Goal: Information Seeking & Learning: Compare options

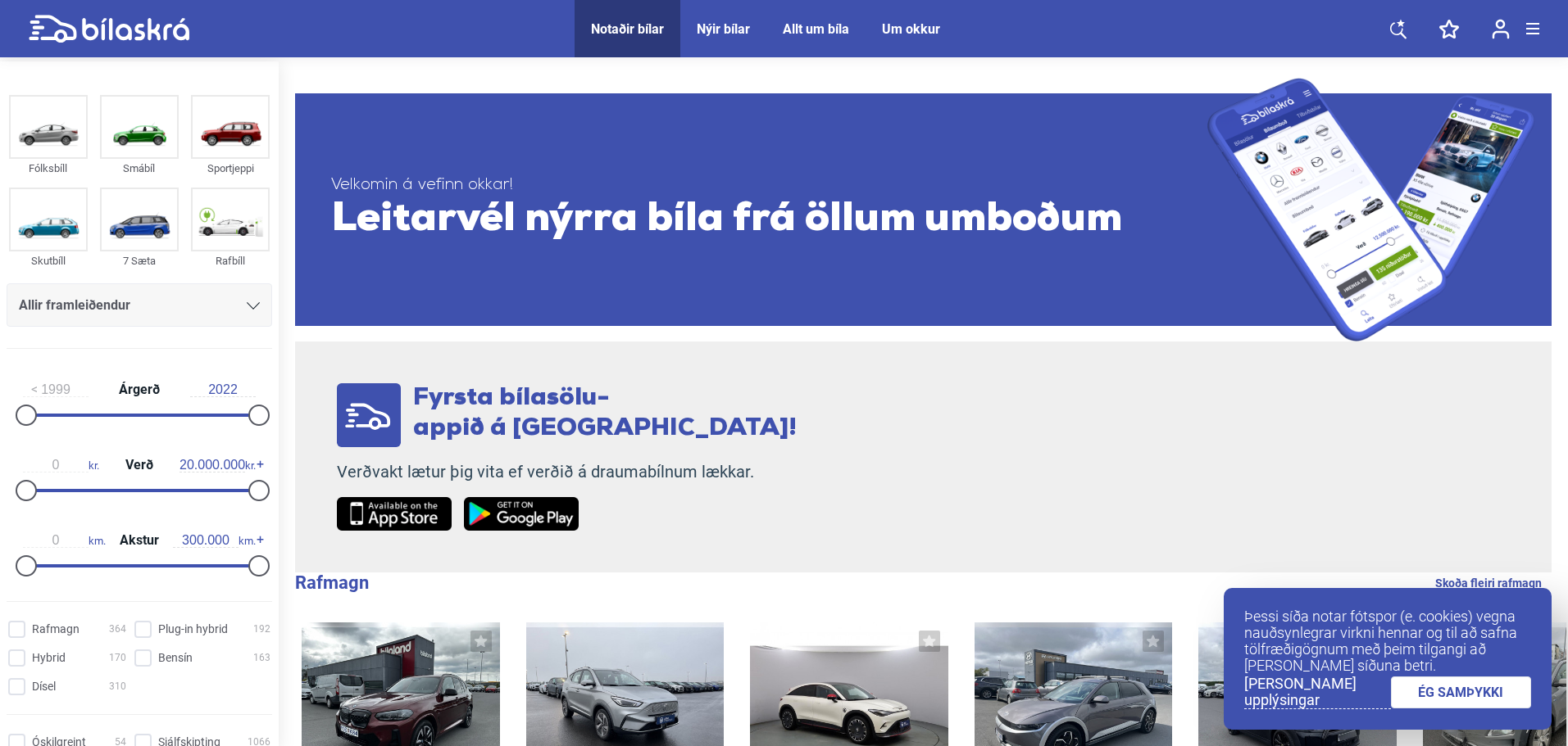
click at [740, 229] on span "Leitarvél nýrra bíla frá öllum umboðum" at bounding box center [769, 220] width 876 height 49
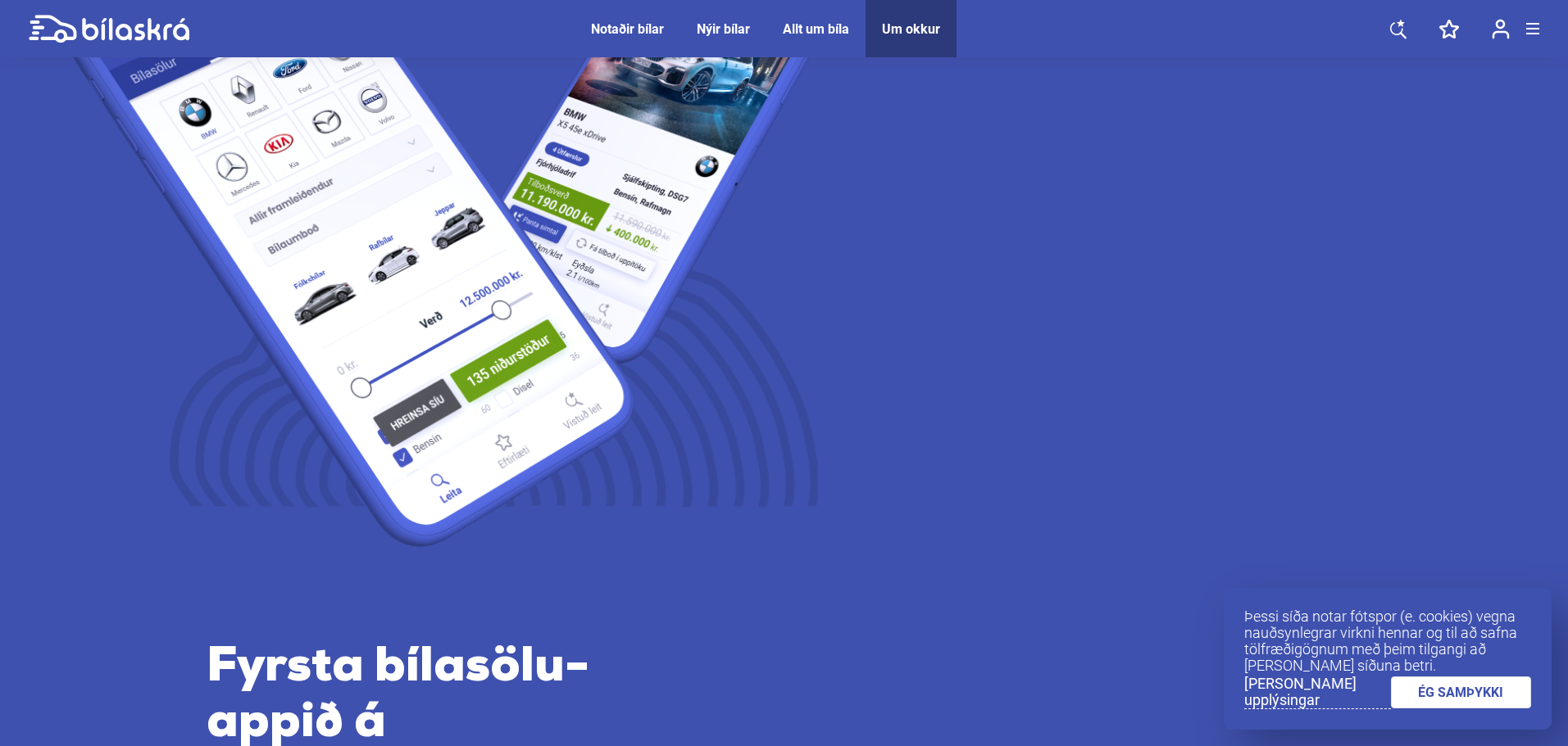
scroll to position [245, 0]
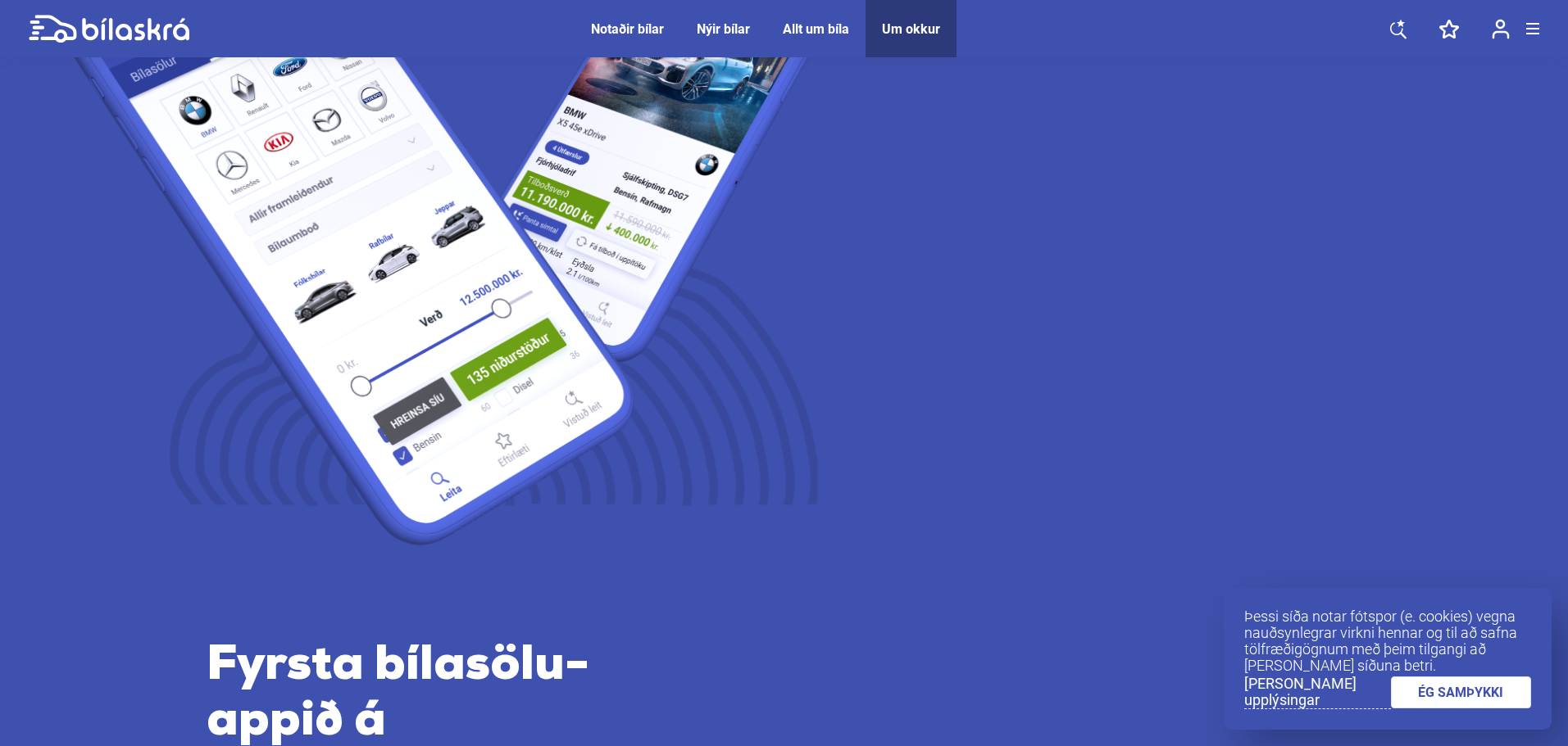
click at [1470, 686] on link "ÉG SAMÞYKKI" at bounding box center [1461, 692] width 141 height 32
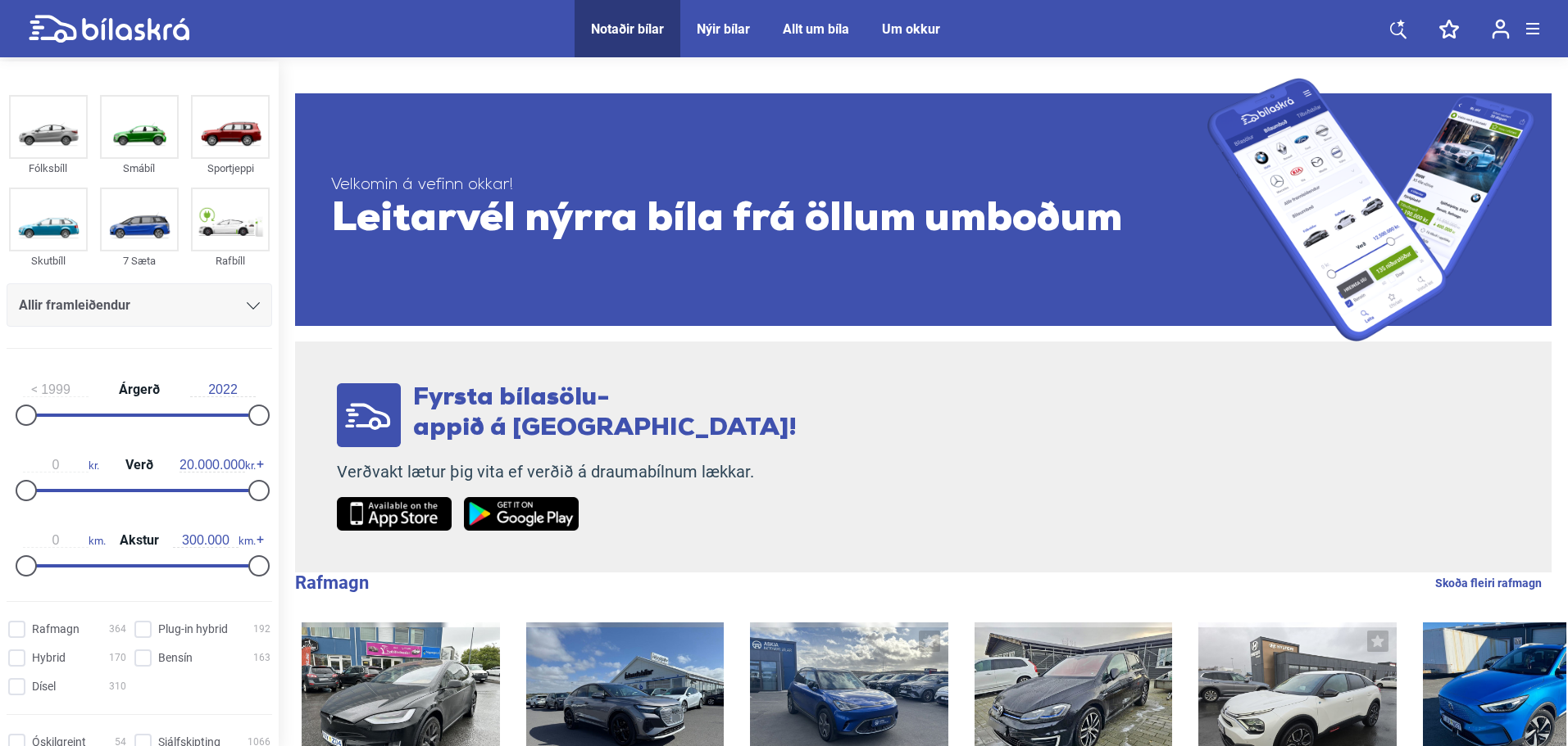
click at [1526, 30] on div at bounding box center [1532, 29] width 13 height 12
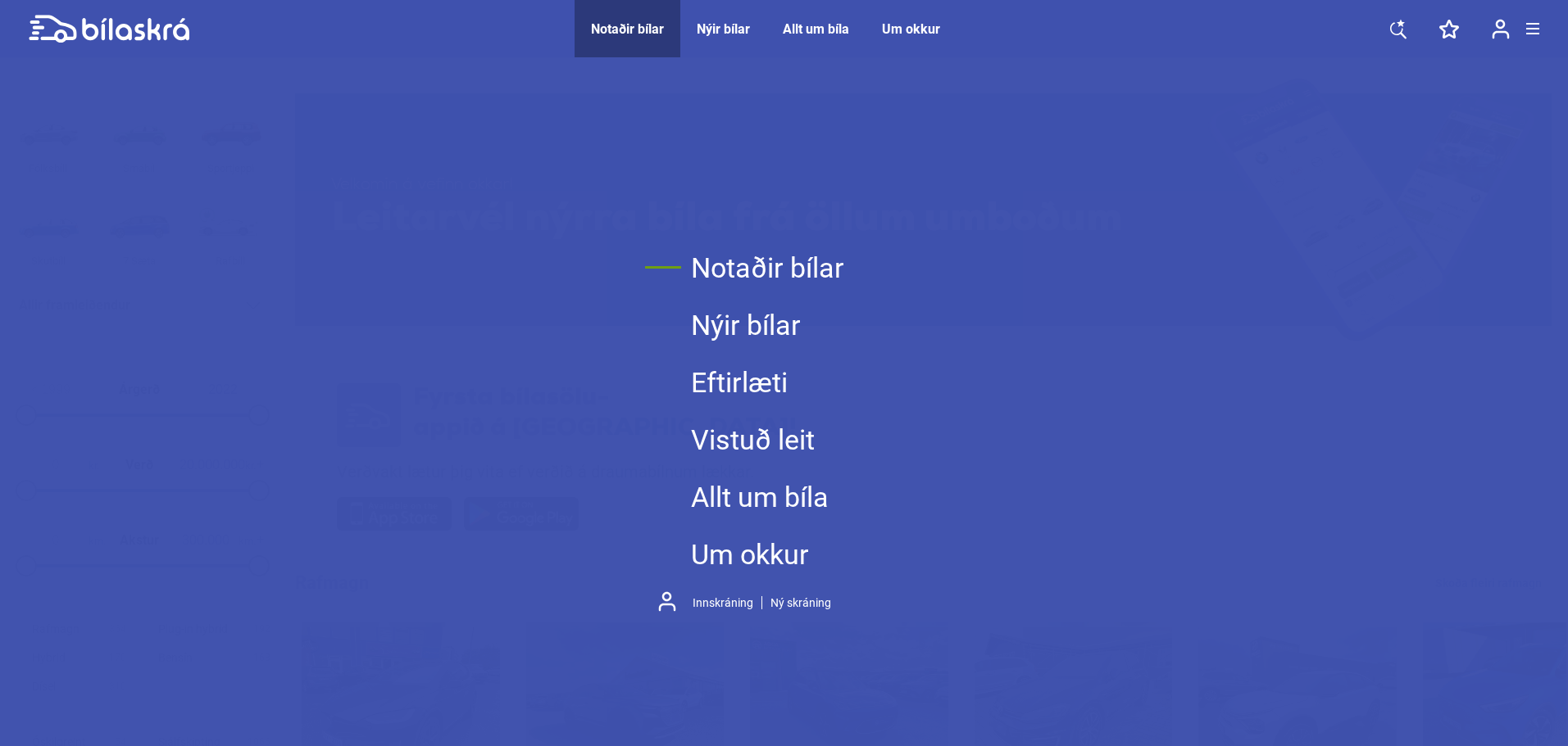
click at [1526, 30] on div at bounding box center [1532, 29] width 13 height 12
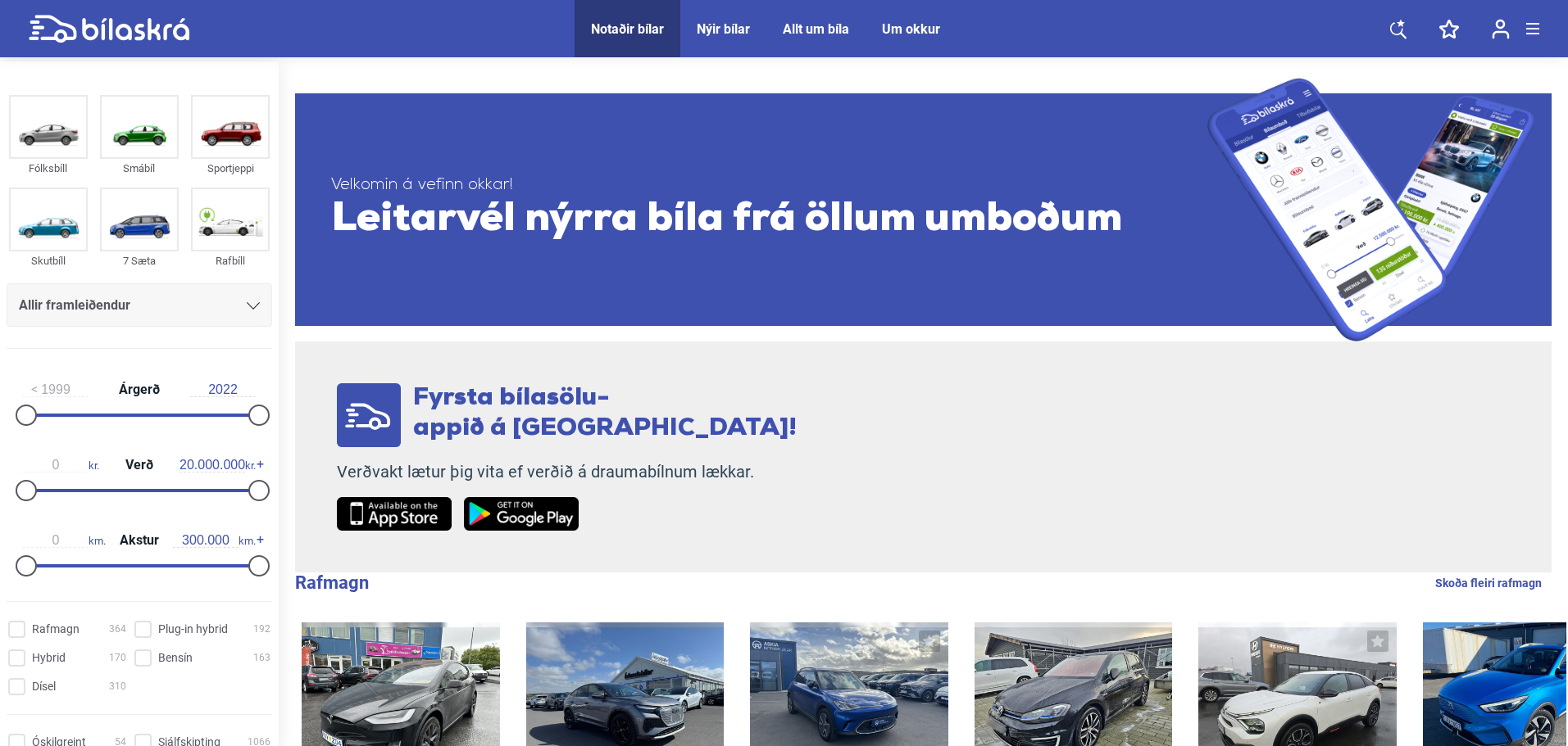
click at [234, 308] on div "Allir framleiðendur" at bounding box center [138, 306] width 241 height 23
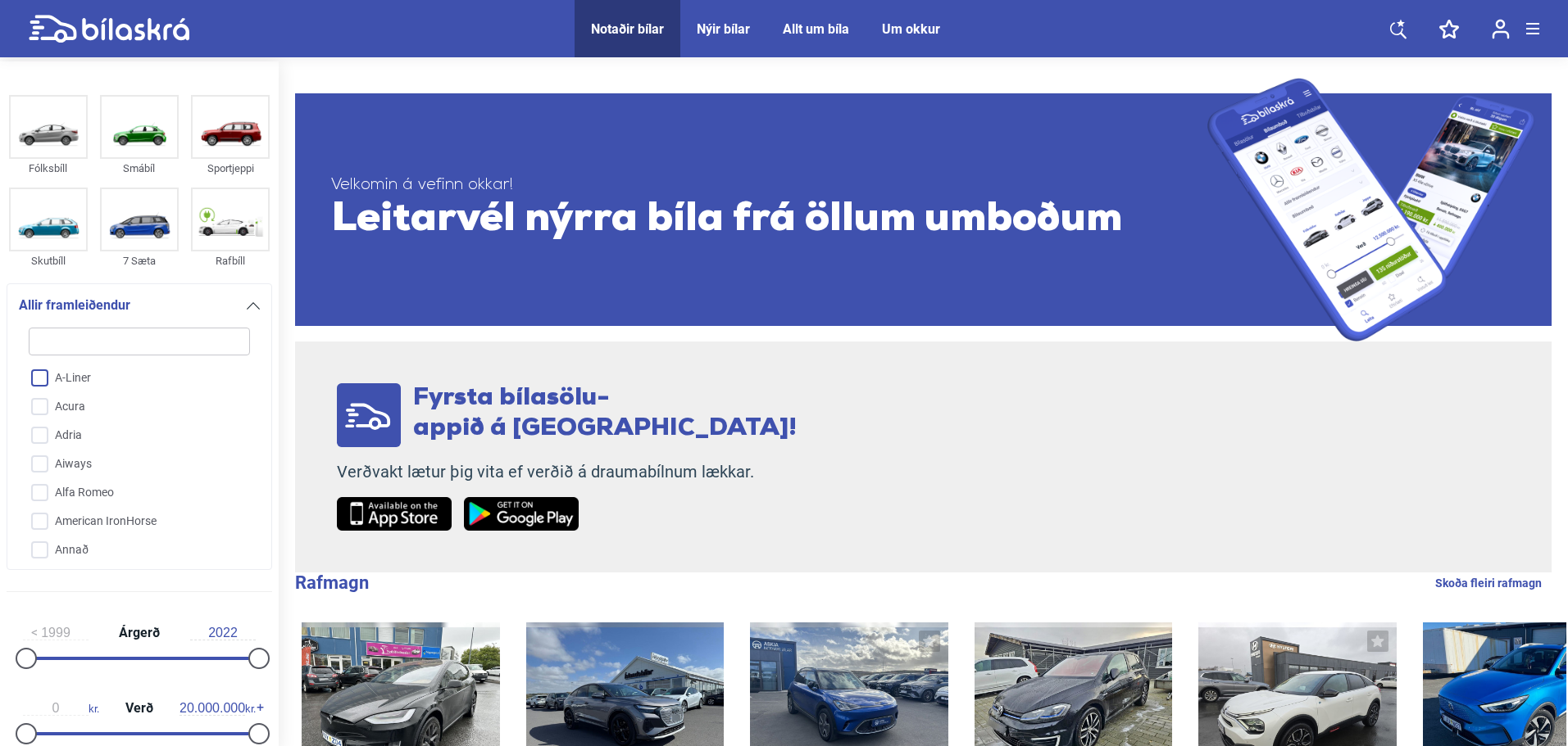
type input "t"
checkbox input "false"
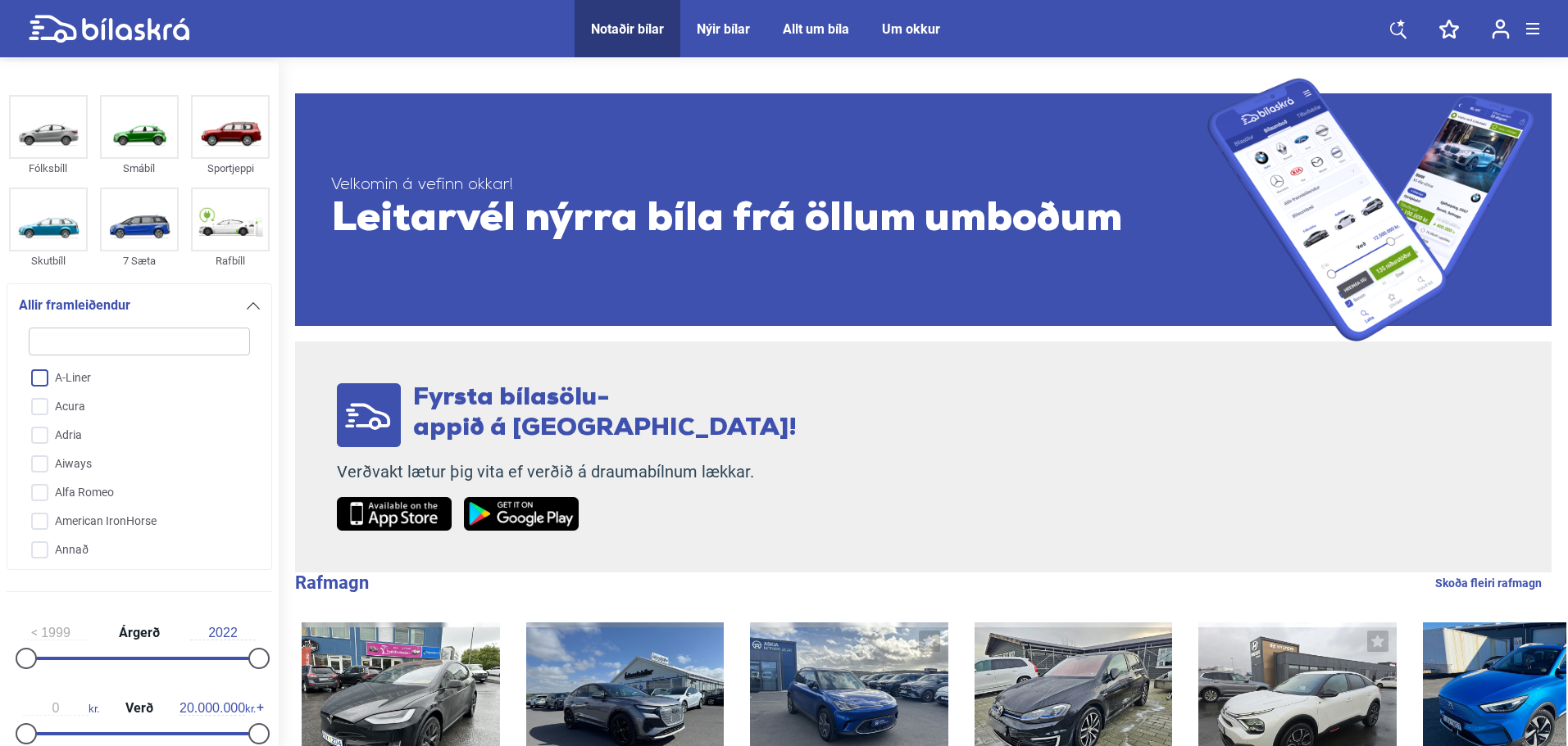
checkbox input "false"
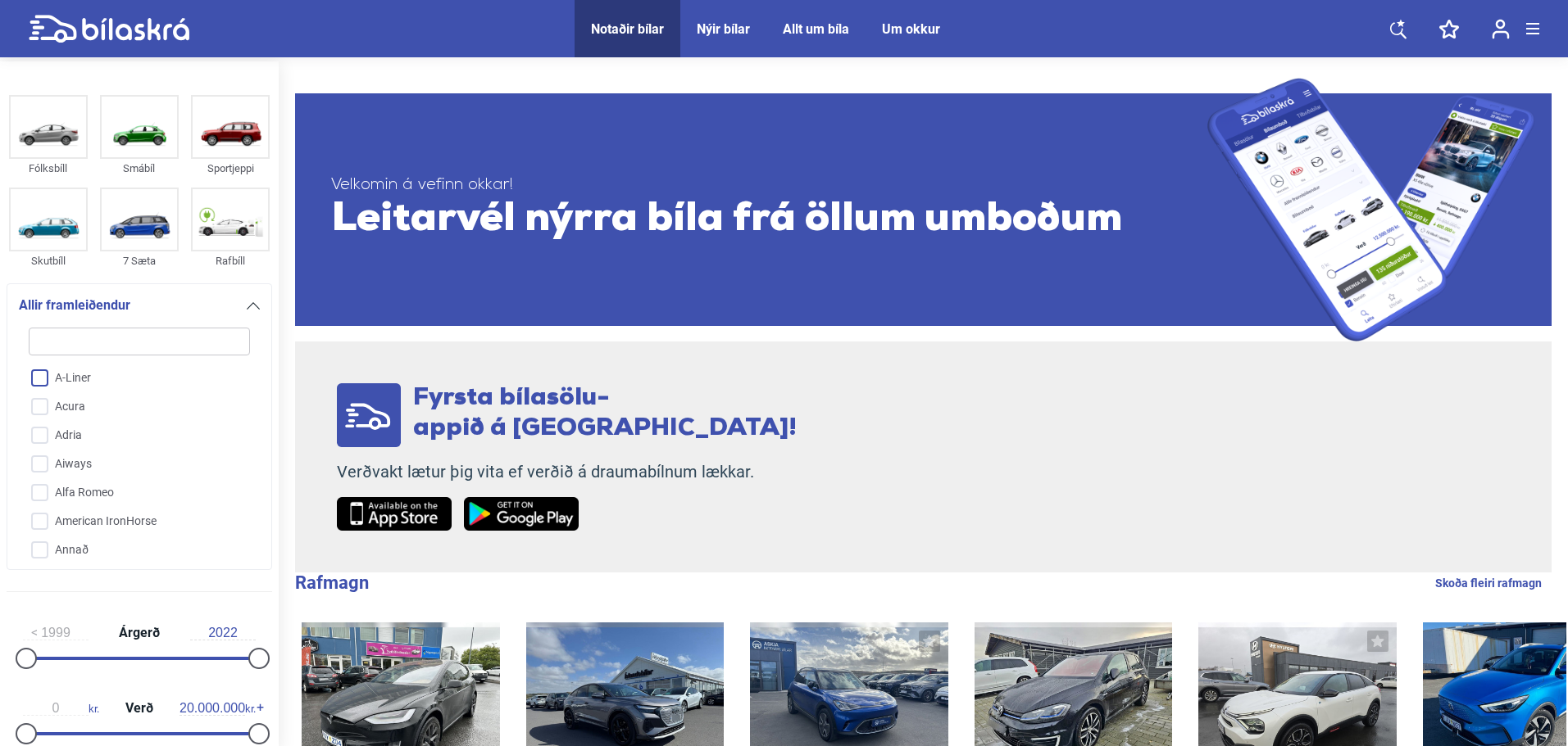
checkbox input "false"
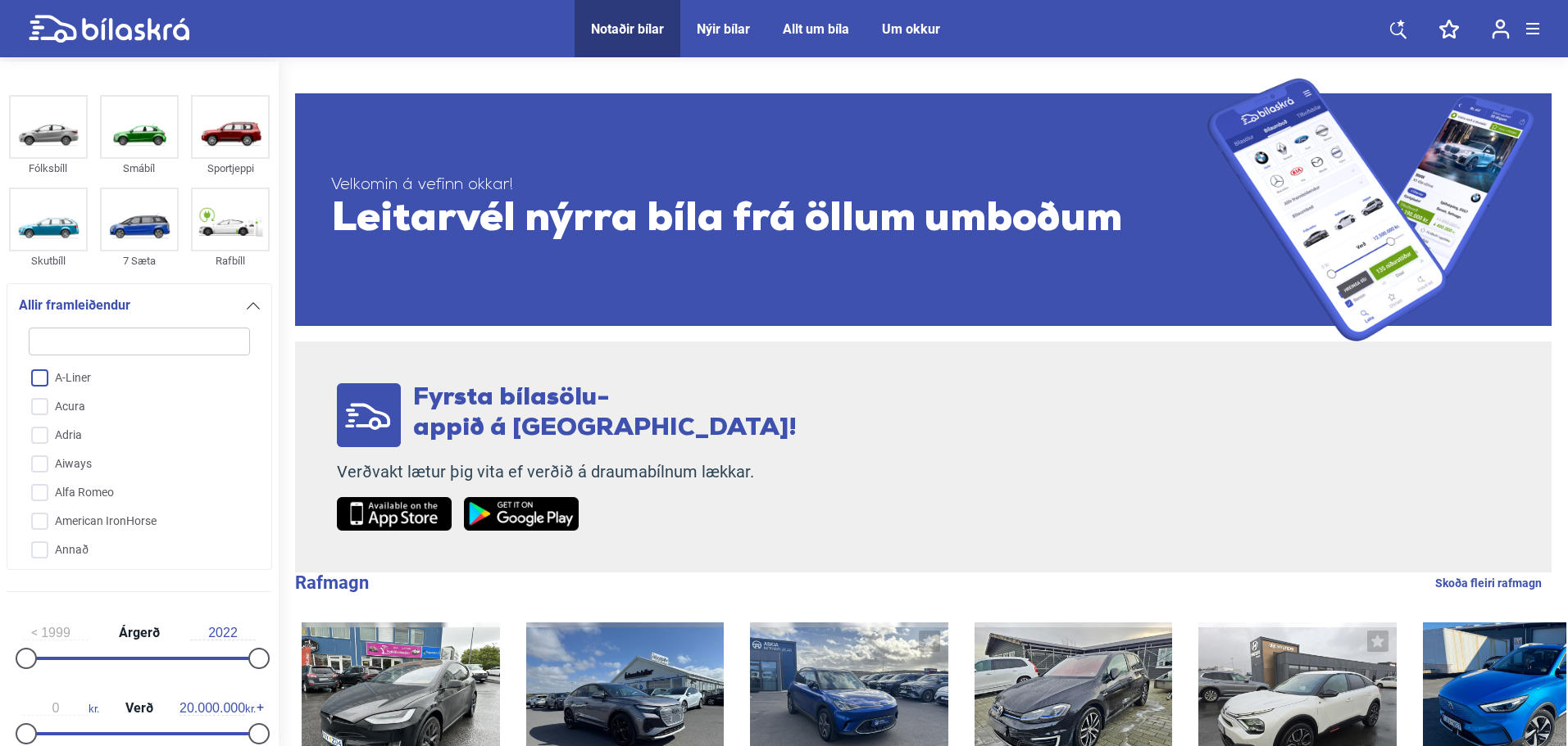
checkbox input "false"
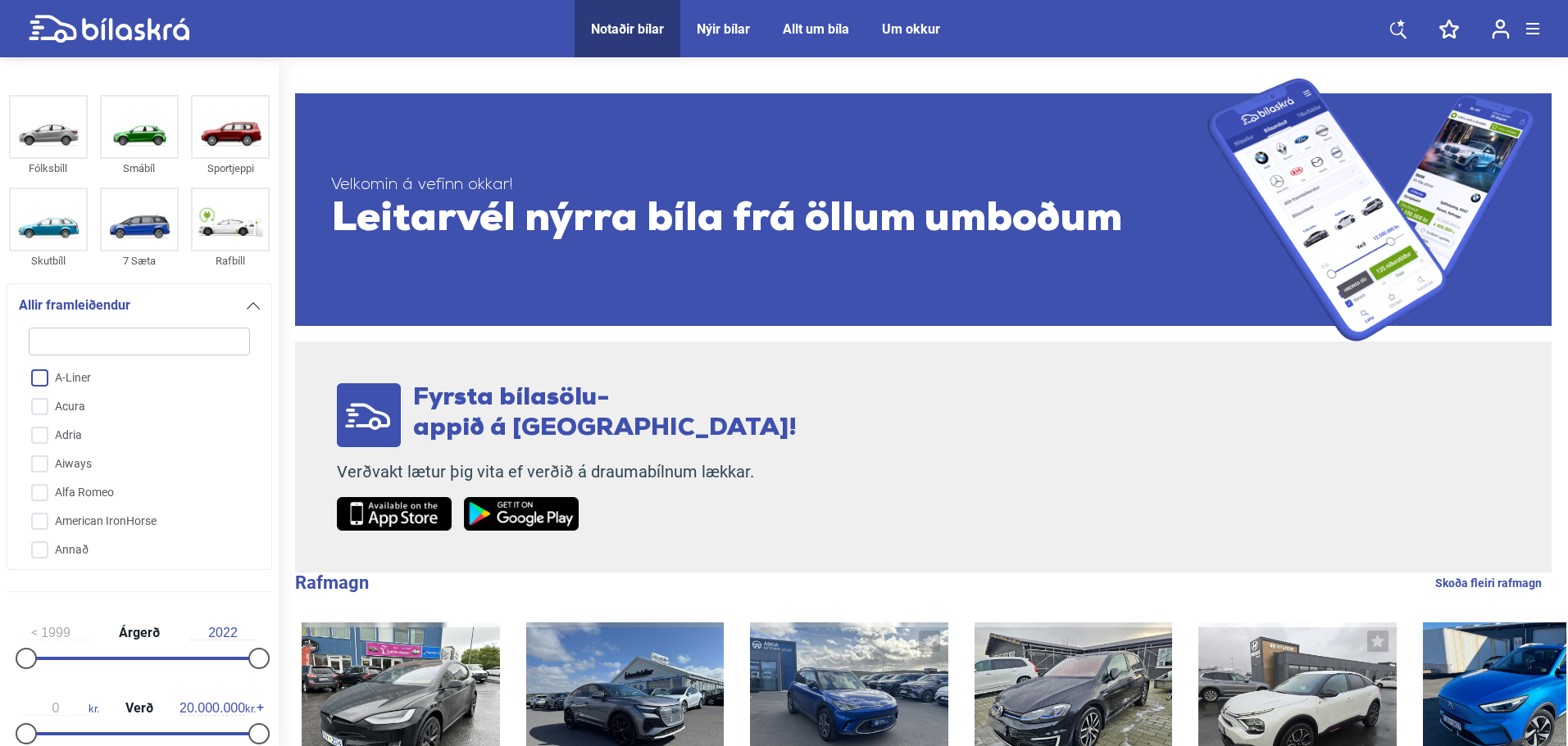
checkbox input "false"
type input "te"
checkbox input "false"
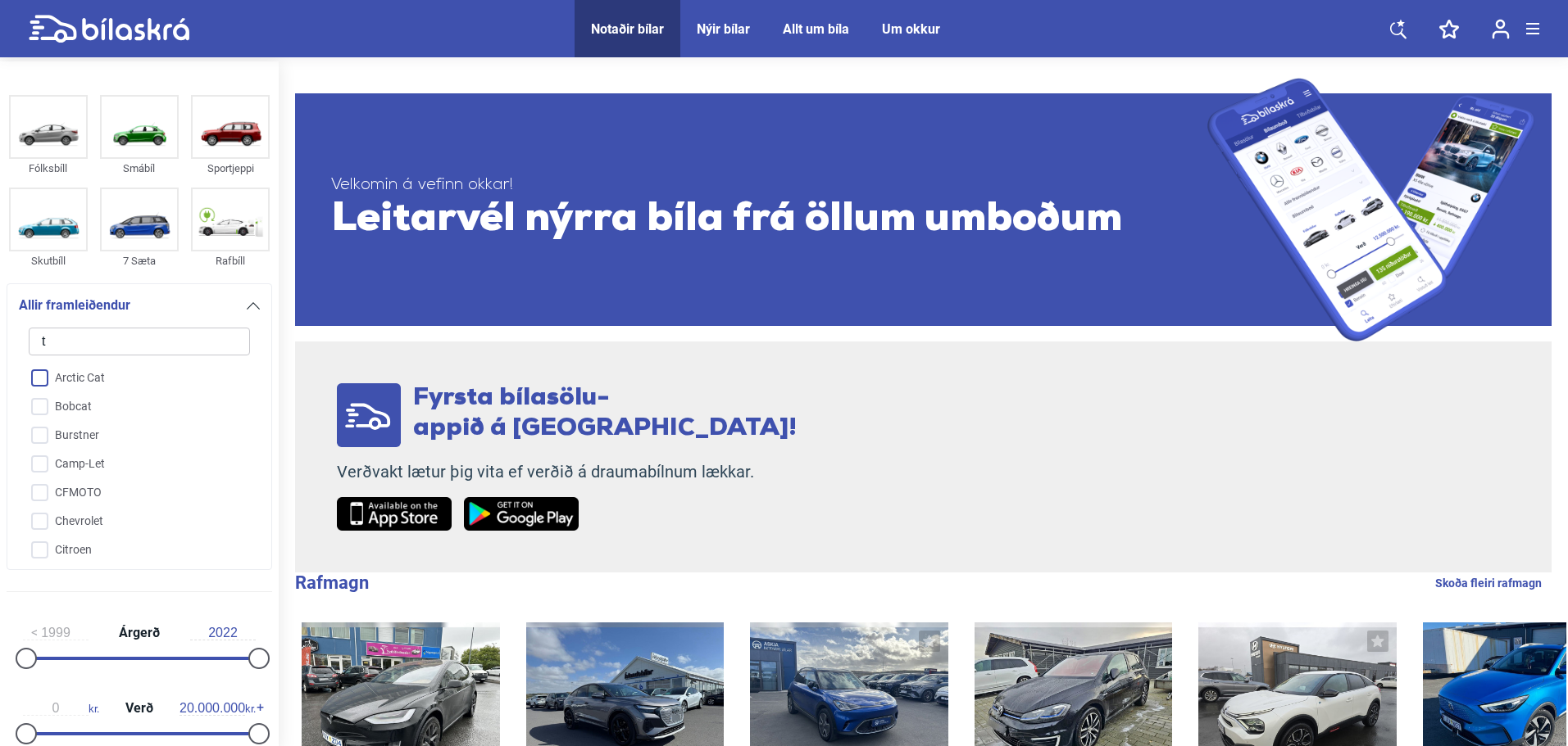
checkbox input "false"
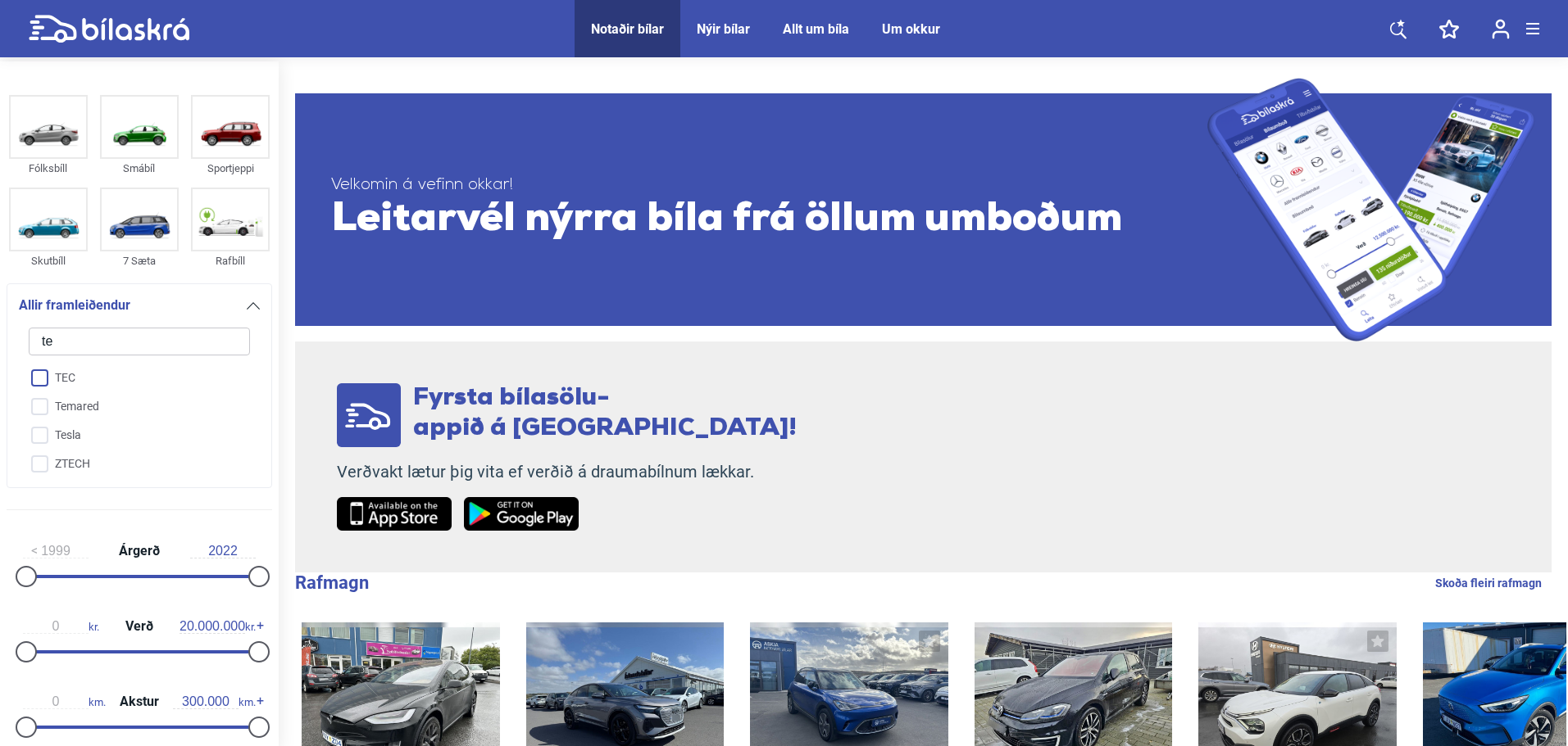
type input "tes"
checkbox input "false"
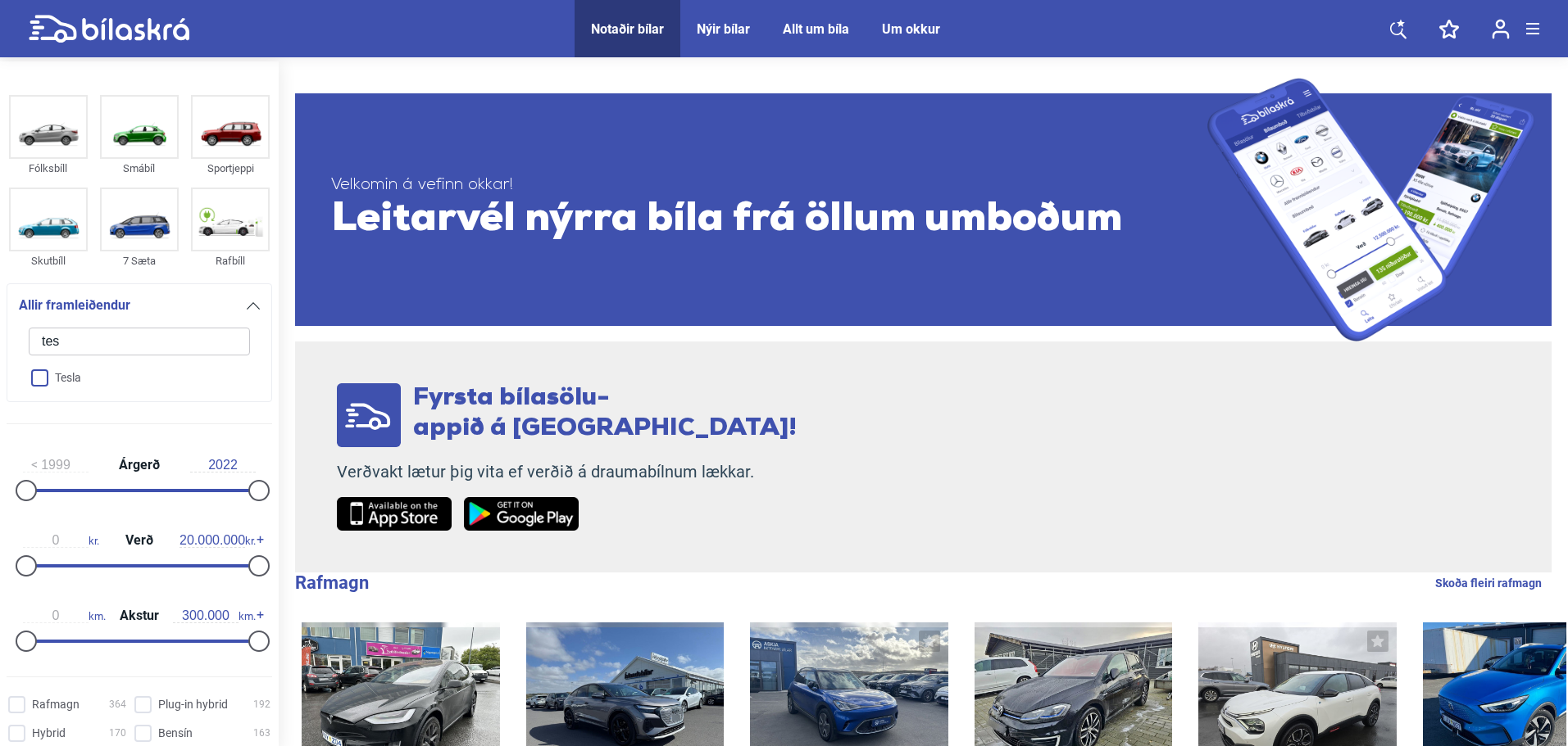
type input "tes"
click at [120, 378] on input "Tesla" at bounding box center [129, 378] width 223 height 28
checkbox input "true"
checkbox input "false"
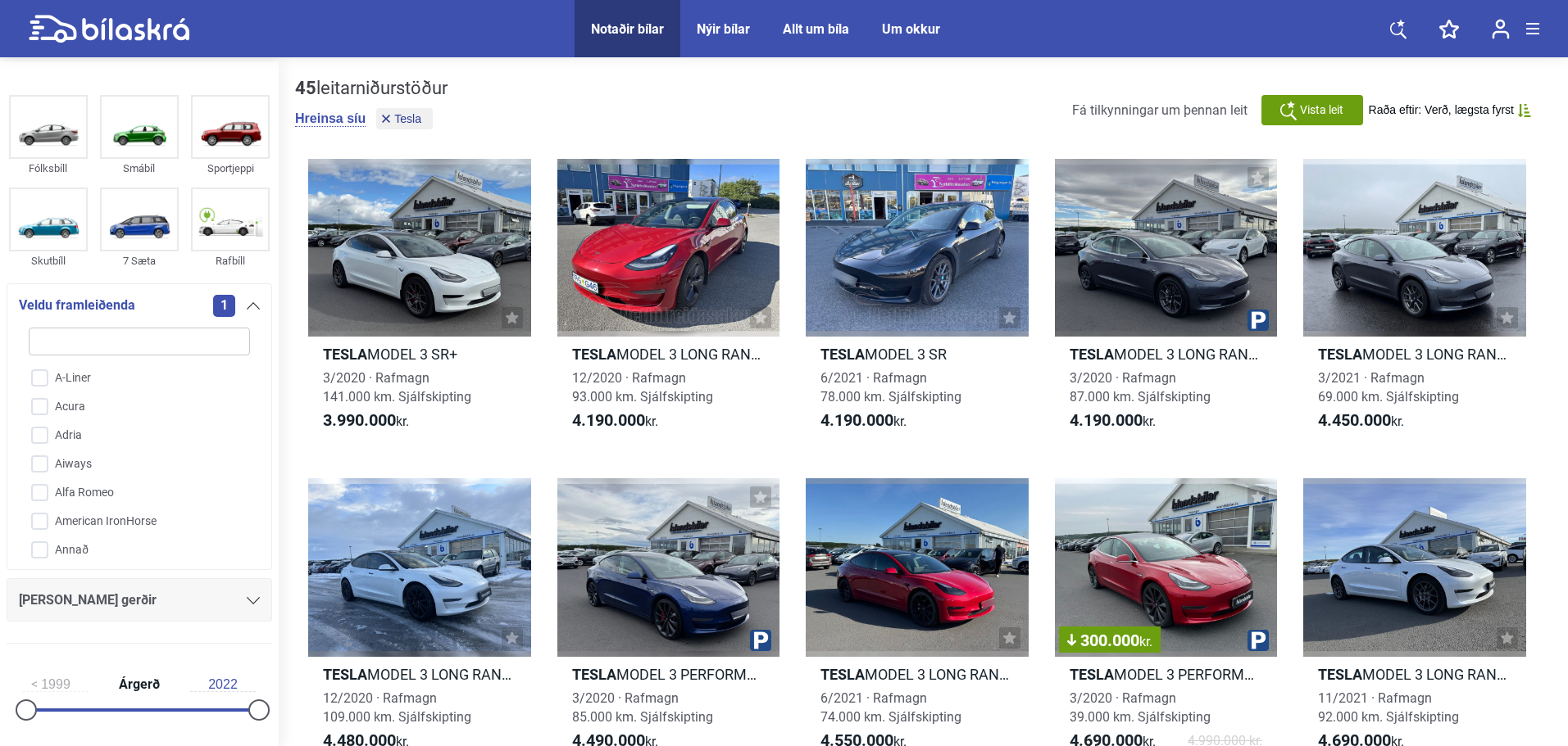
scroll to position [164, 0]
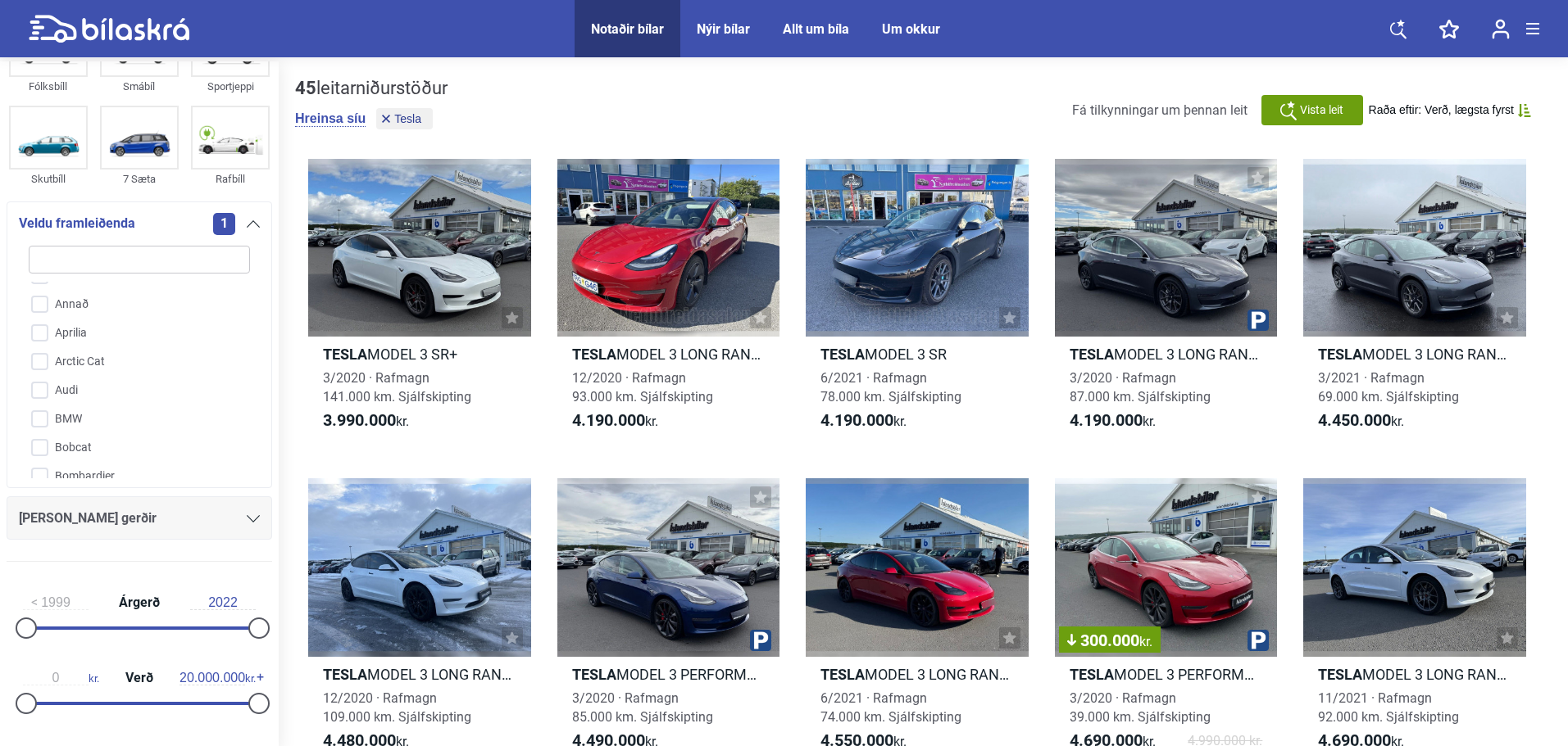
click at [247, 517] on icon at bounding box center [252, 519] width 13 height 8
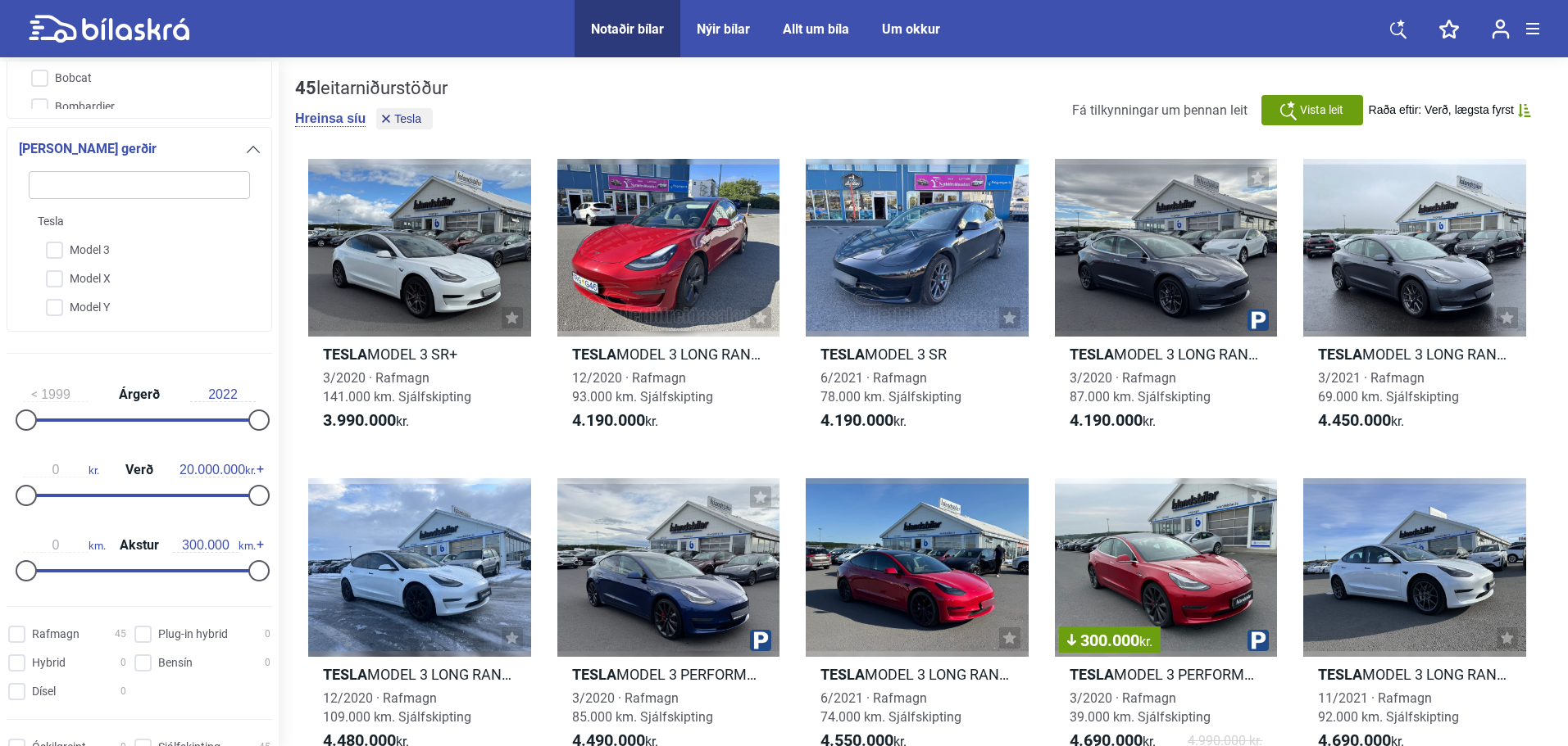
scroll to position [435, 0]
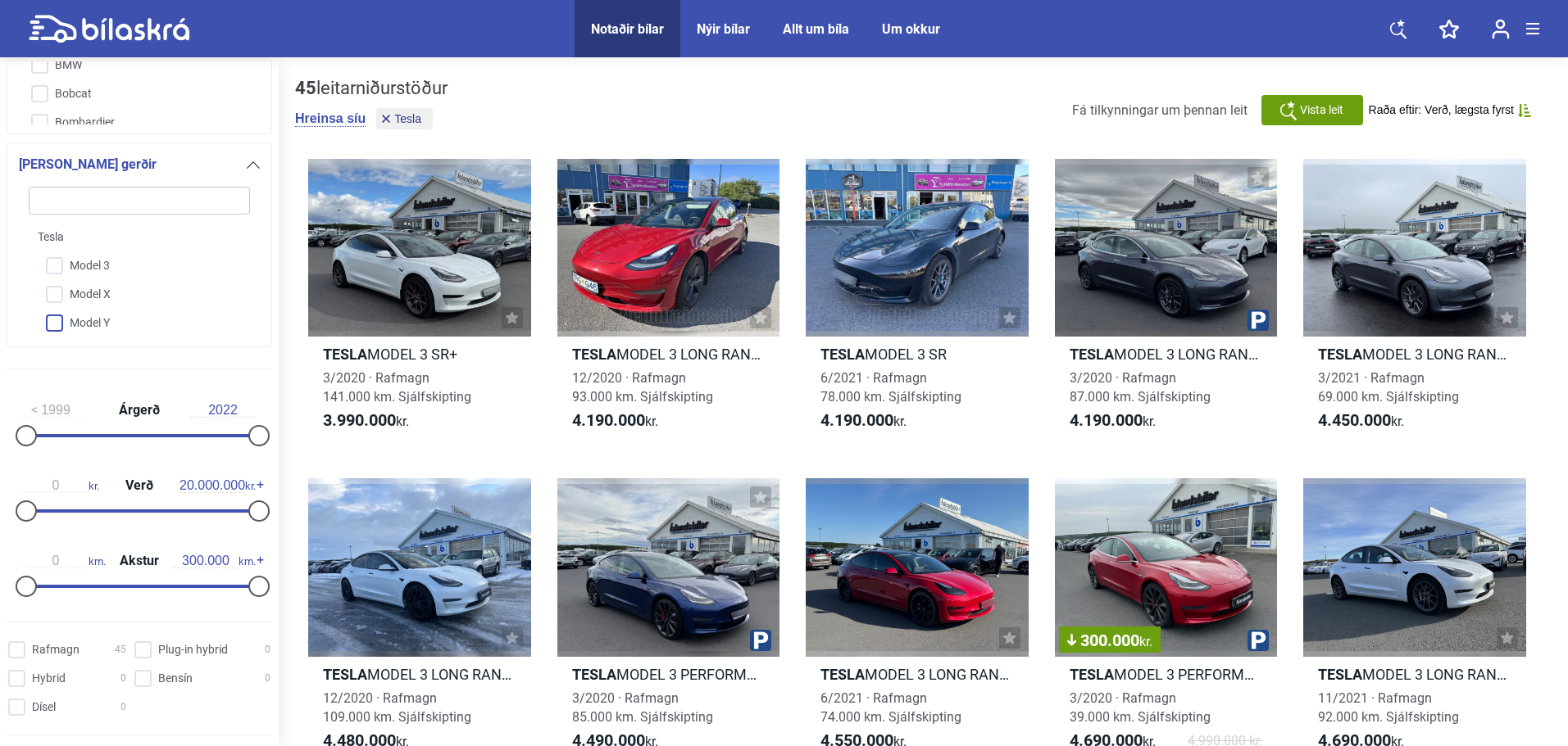
click at [87, 319] on input "Model Y" at bounding box center [129, 323] width 223 height 28
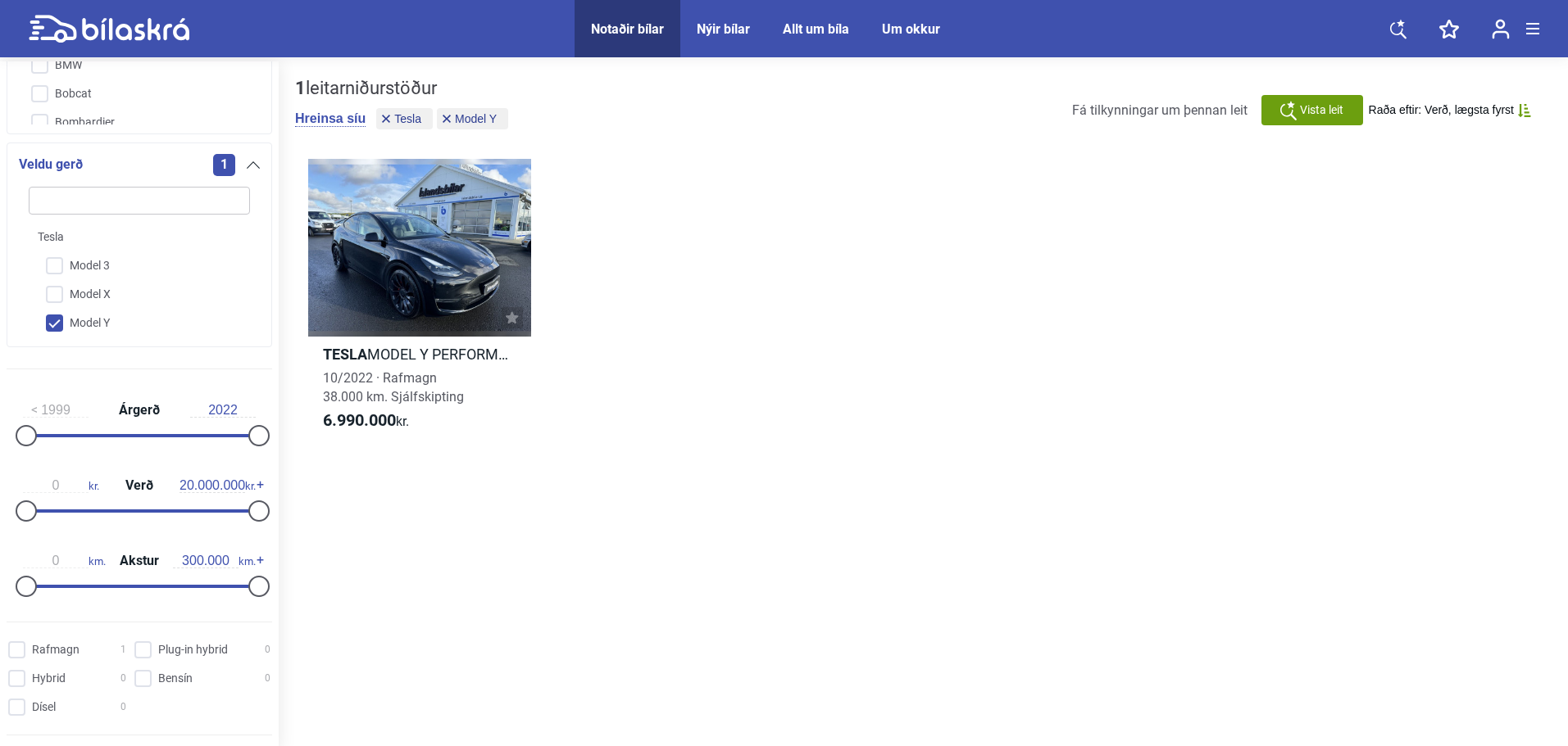
click at [103, 319] on input "Model Y" at bounding box center [129, 323] width 223 height 28
checkbox input "false"
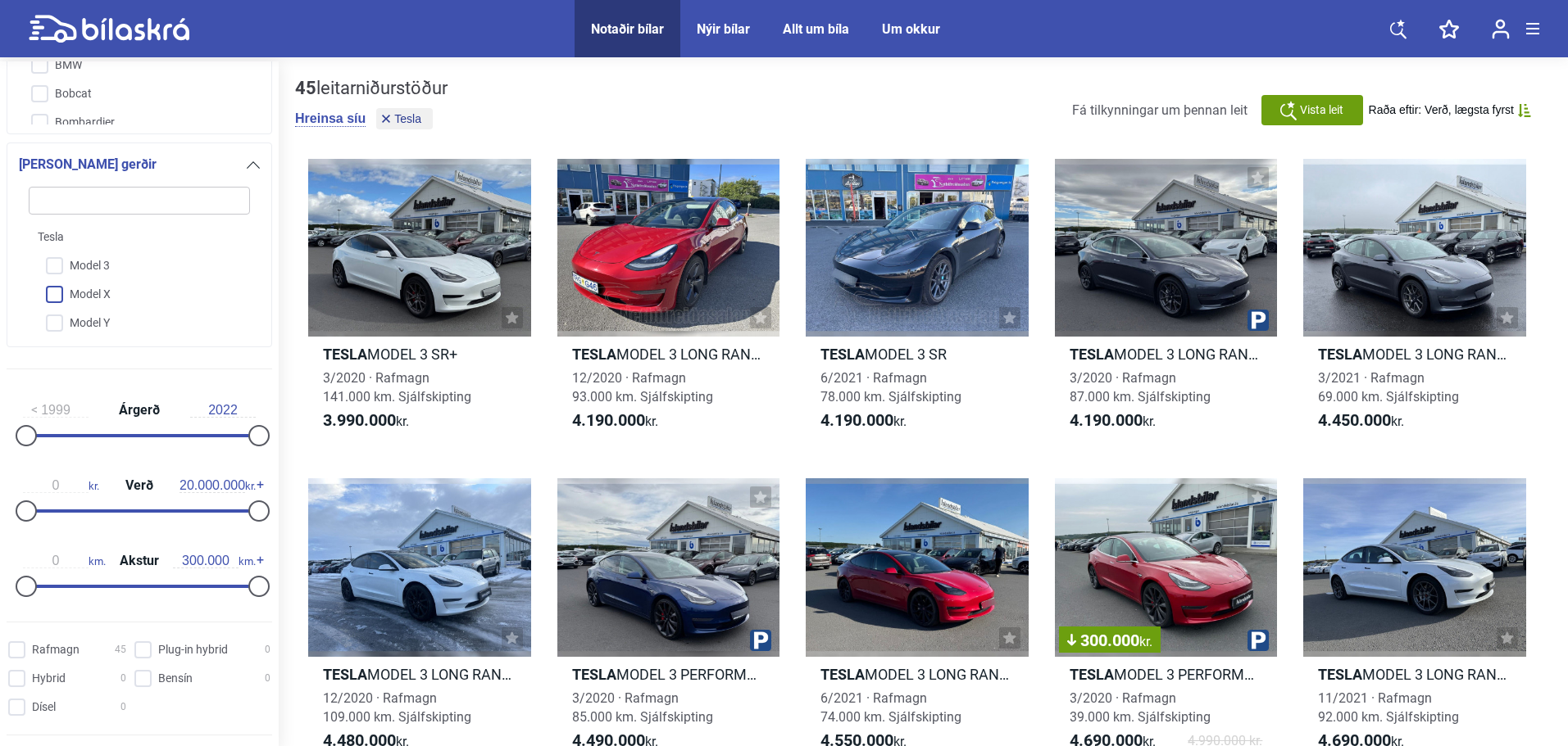
click at [101, 295] on input "Model X" at bounding box center [129, 294] width 223 height 28
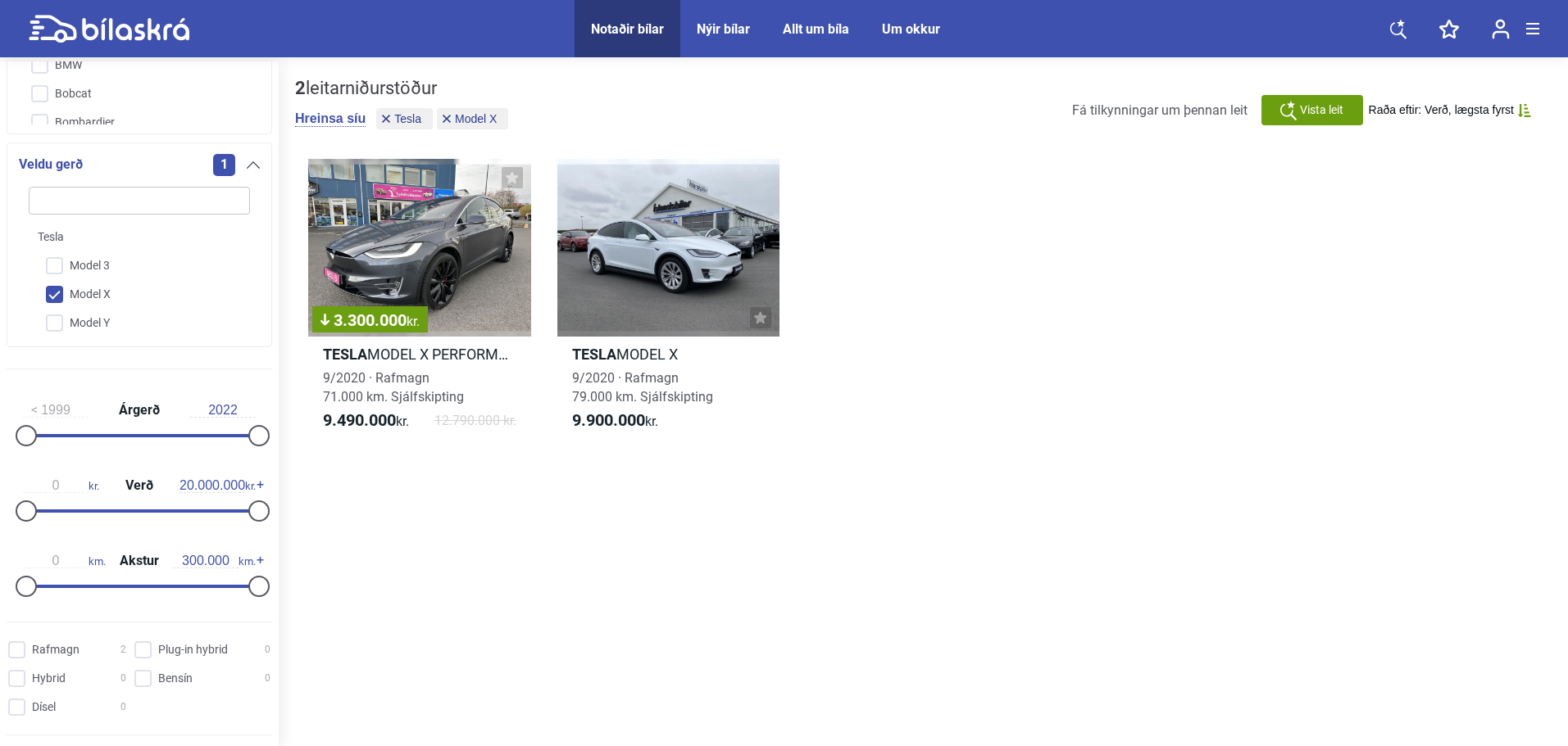
click at [101, 295] on input "Model X" at bounding box center [129, 294] width 223 height 28
checkbox input "false"
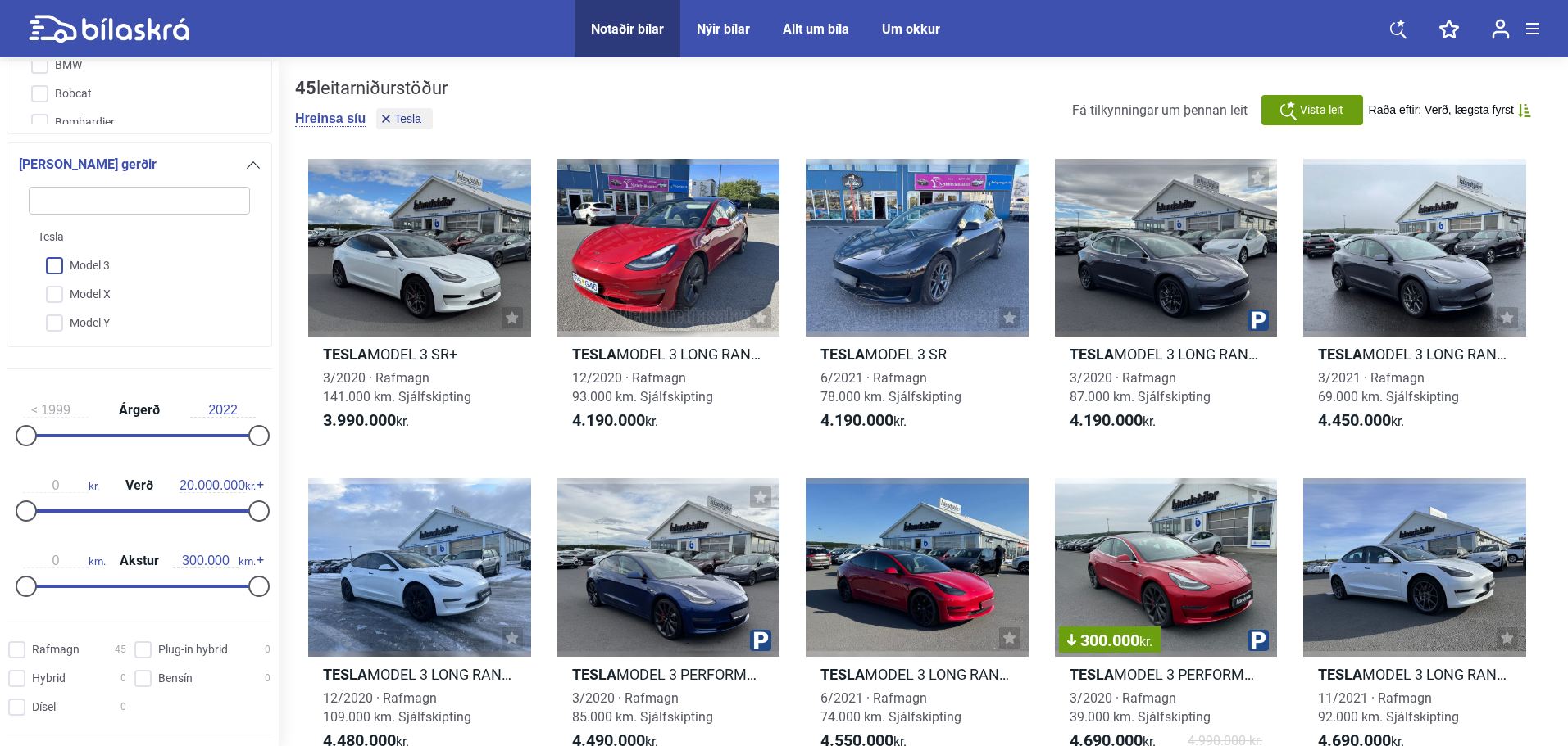
click at [93, 272] on input "Model 3" at bounding box center [129, 266] width 223 height 28
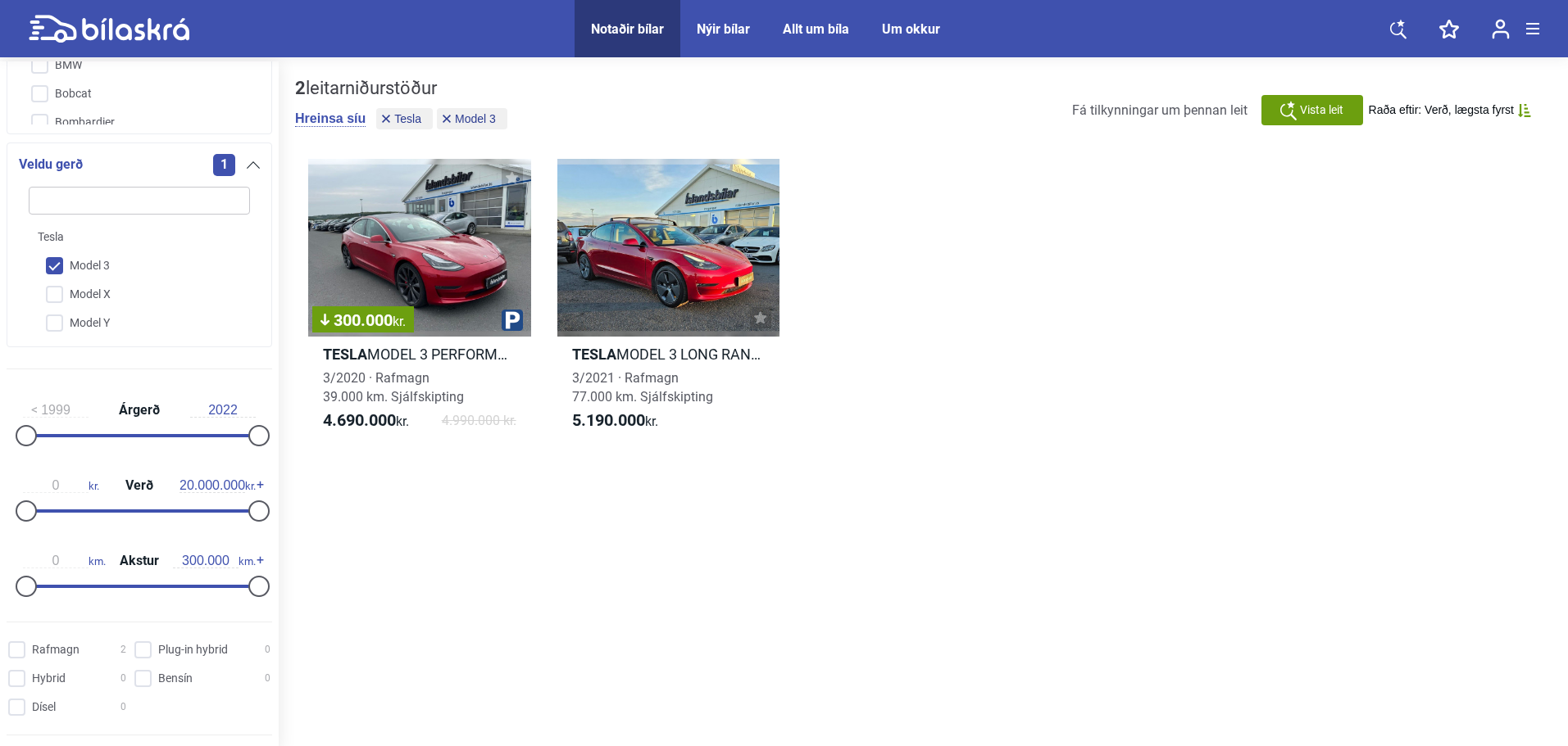
click at [93, 272] on input "Model 3" at bounding box center [129, 266] width 223 height 28
checkbox input "false"
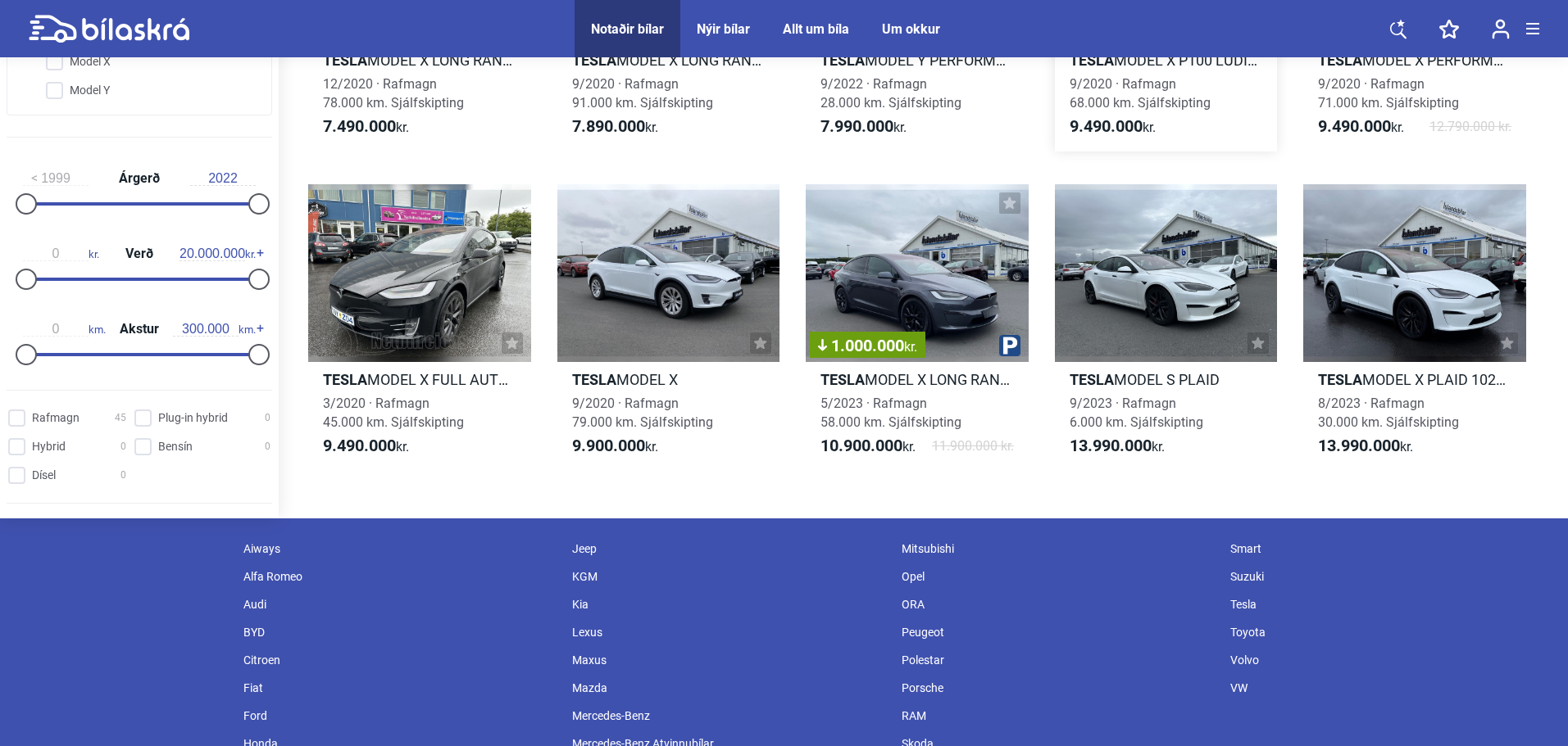
scroll to position [2539, 0]
